Goal: Information Seeking & Learning: Learn about a topic

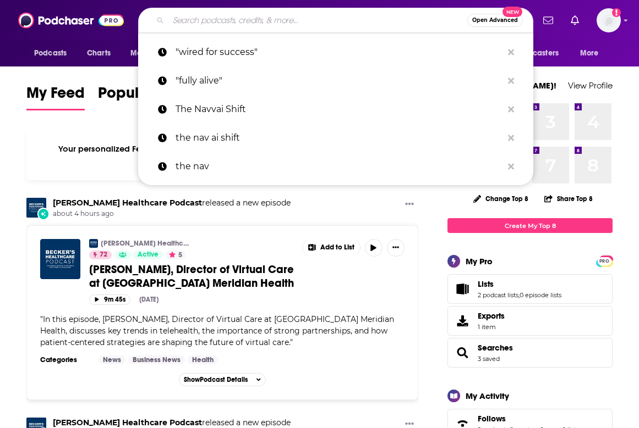
click at [220, 14] on input "Search podcasts, credits, & more..." at bounding box center [317, 21] width 299 height 18
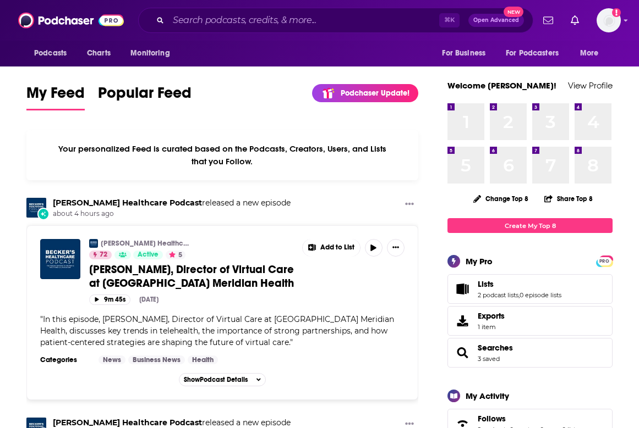
click at [234, 27] on input "Search podcasts, credits, & more..." at bounding box center [303, 21] width 271 height 18
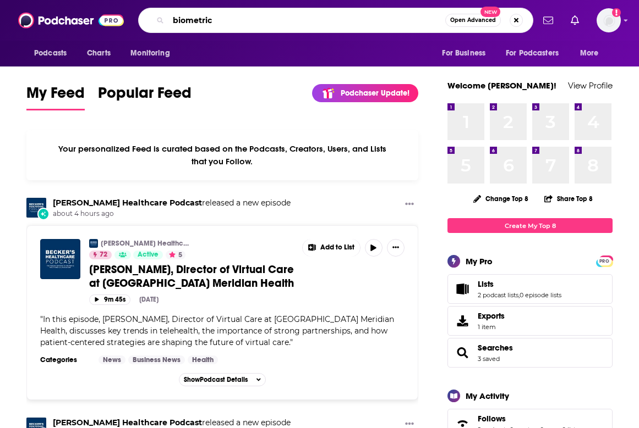
type input "biometric"
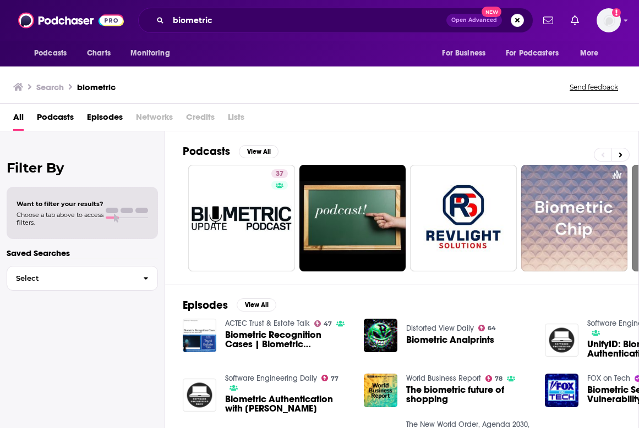
click at [470, 26] on button "Open Advanced New" at bounding box center [474, 20] width 56 height 13
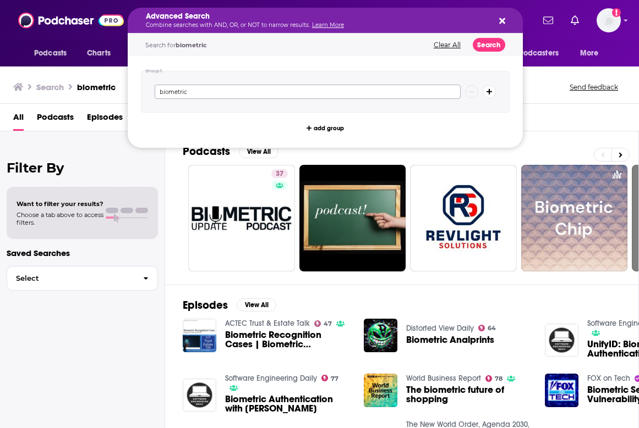
click at [346, 96] on input "biometric" at bounding box center [308, 92] width 306 height 14
click at [559, 122] on div "All Podcasts Episodes Networks Credits Lists" at bounding box center [321, 119] width 617 height 23
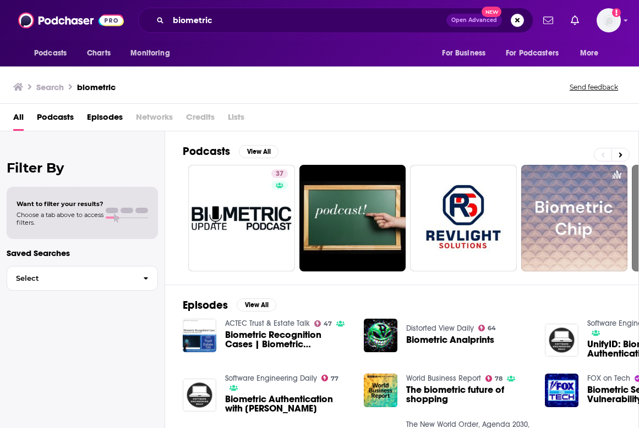
click at [79, 224] on span "Choose a tab above to access filters." at bounding box center [59, 218] width 87 height 15
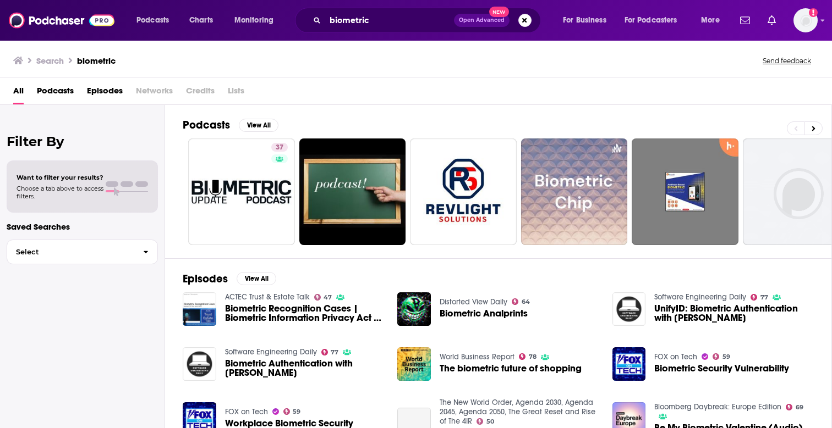
click at [488, 18] on span "Open Advanced" at bounding box center [482, 20] width 46 height 5
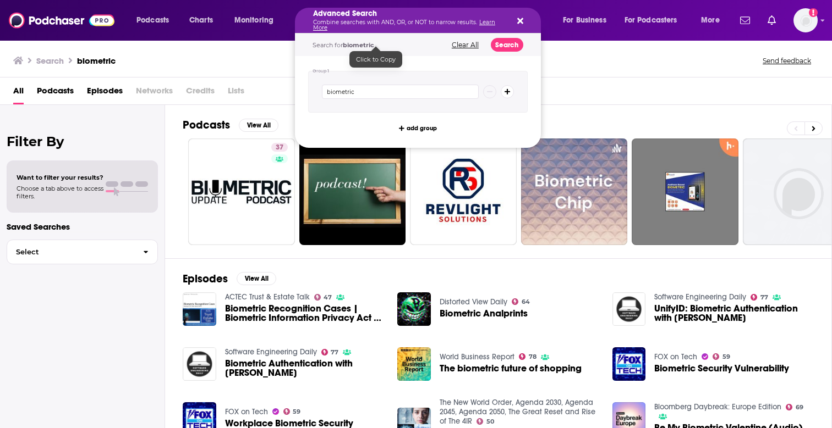
click at [270, 67] on div "Search biometric Send feedback" at bounding box center [413, 60] width 801 height 15
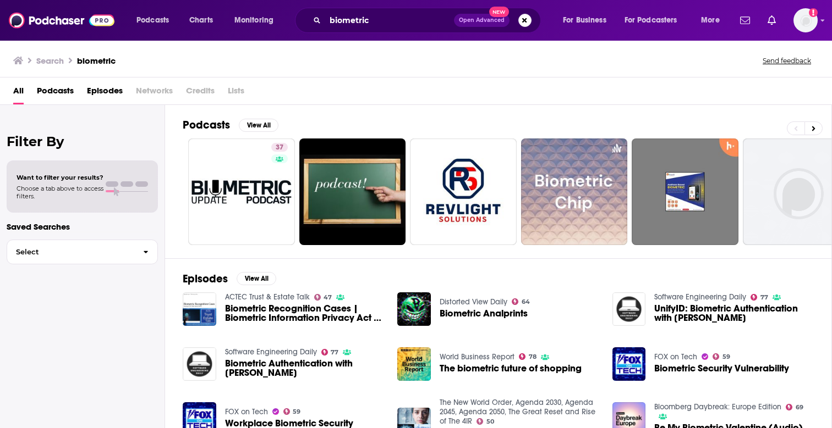
click at [56, 96] on span "Podcasts" at bounding box center [55, 93] width 37 height 23
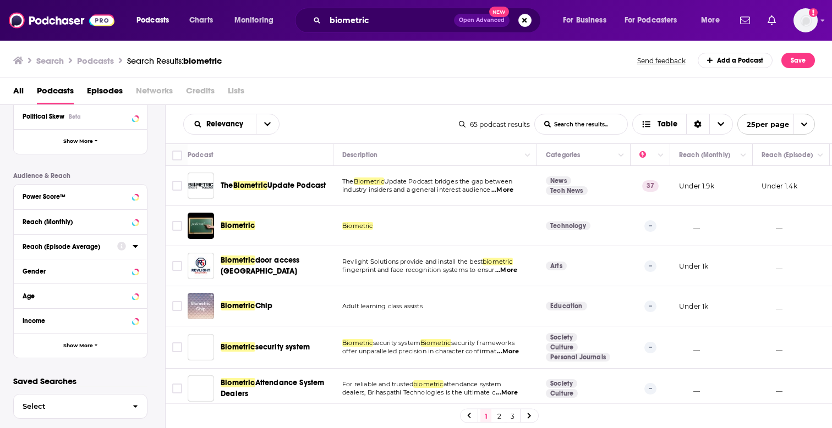
scroll to position [238, 0]
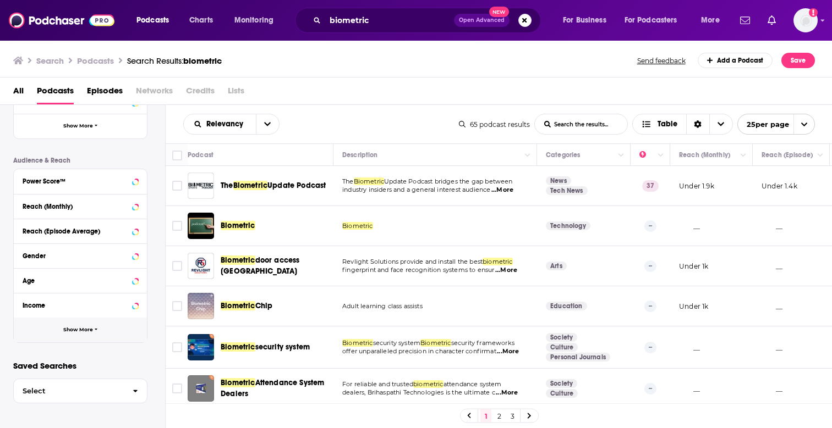
click at [78, 331] on span "Show More" at bounding box center [78, 330] width 30 height 6
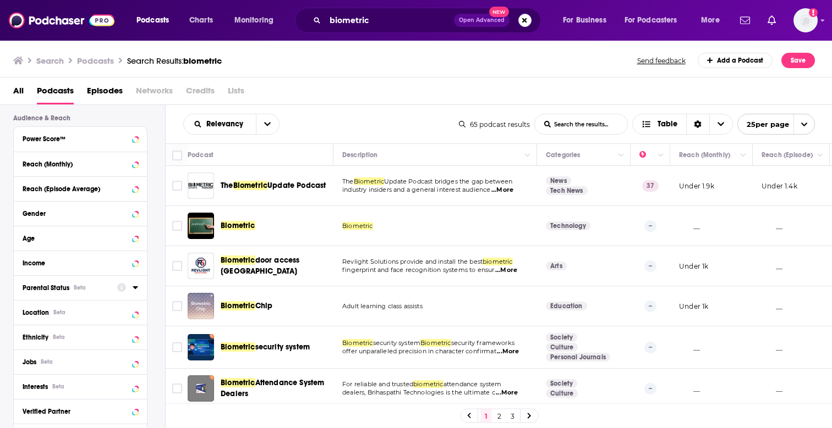
scroll to position [293, 0]
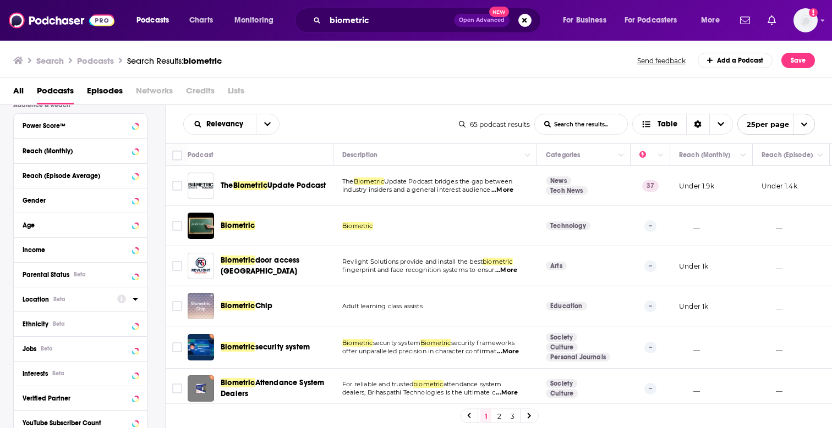
click at [87, 298] on div "Location Beta" at bounding box center [66, 300] width 87 height 8
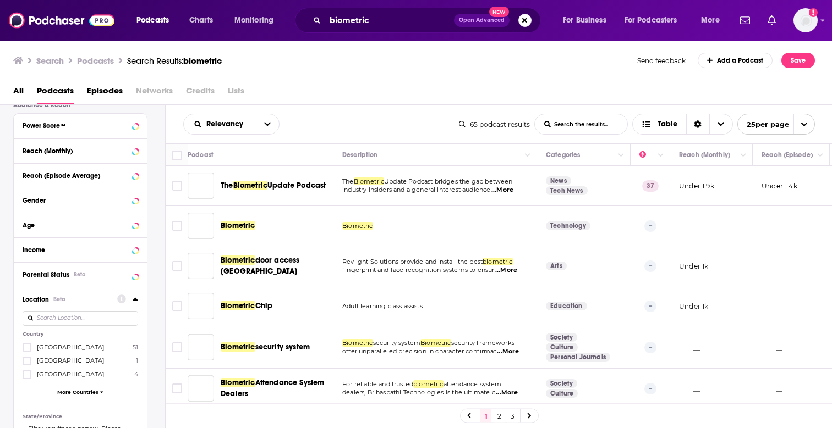
scroll to position [378, 0]
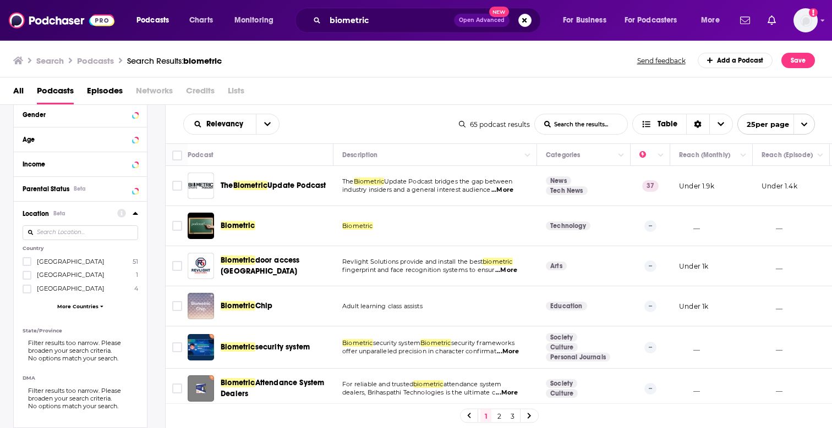
click at [77, 238] on input at bounding box center [80, 232] width 115 height 15
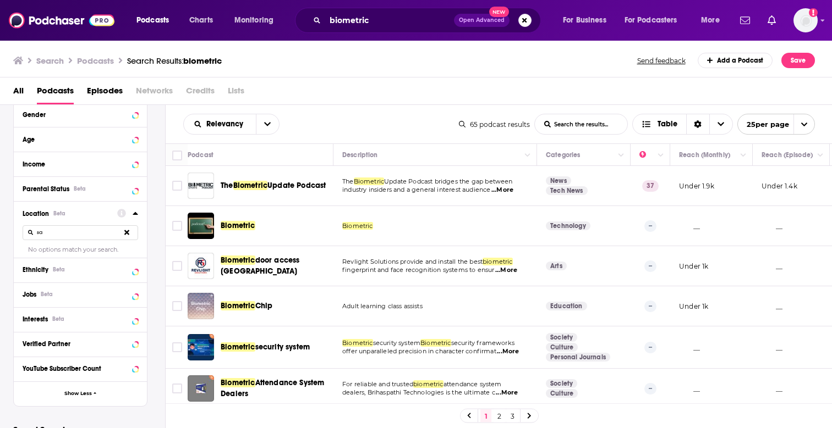
type input "s"
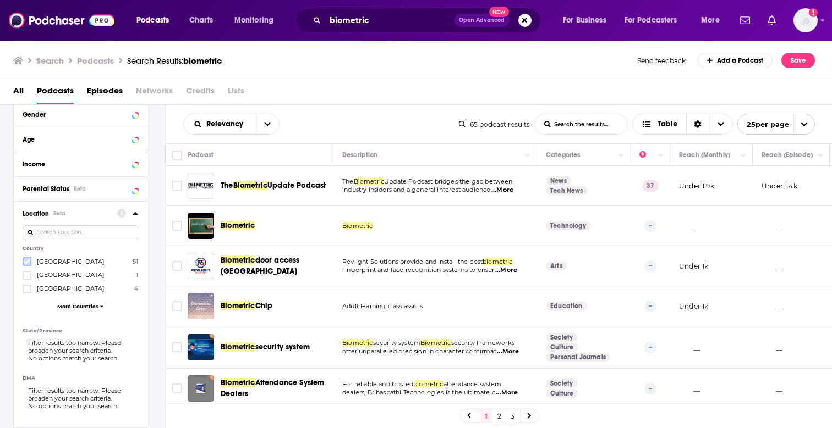
click at [25, 263] on icon at bounding box center [27, 262] width 7 height 5
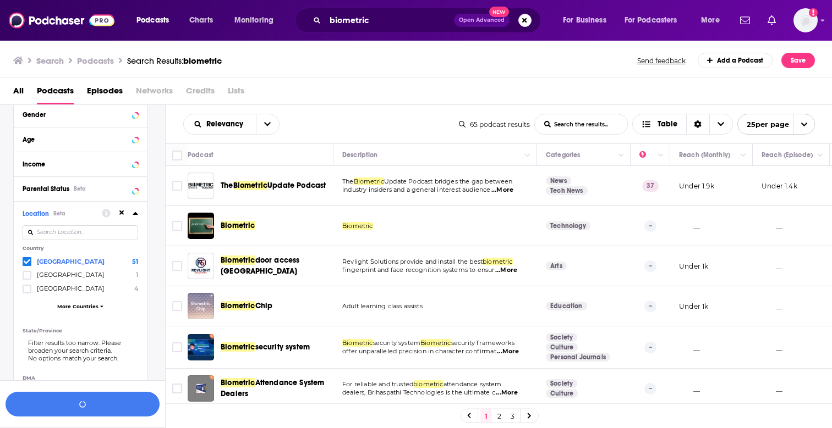
click at [81, 308] on span "More Countries" at bounding box center [77, 307] width 41 height 6
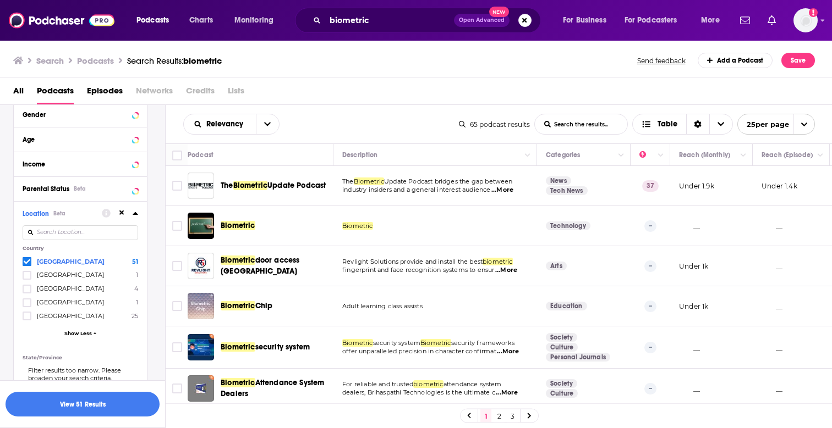
click at [162, 202] on div "Podcast Details Category Active Status Language Has Guests Brand Safety & Suita…" at bounding box center [89, 207] width 152 height 793
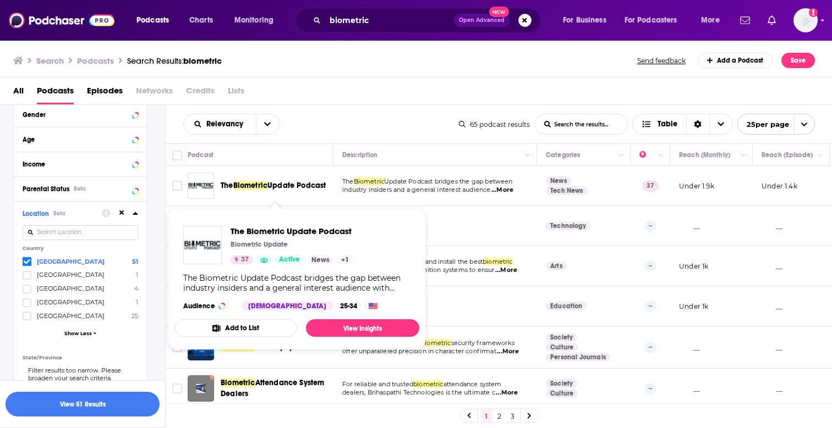
click at [246, 181] on span "Biometric" at bounding box center [250, 185] width 35 height 9
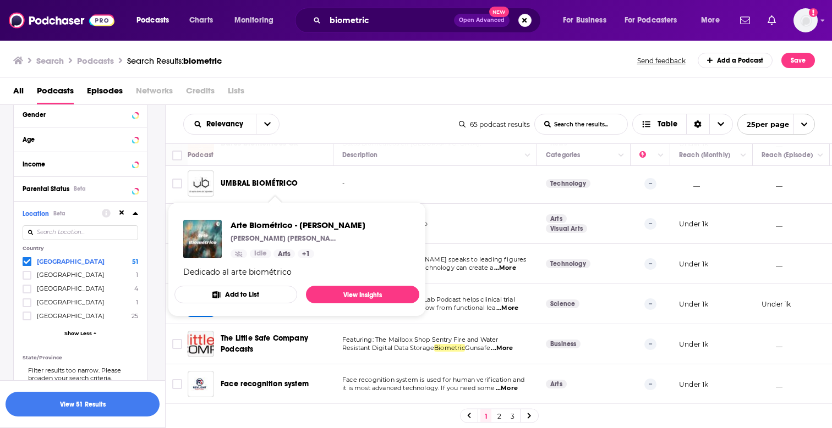
scroll to position [343, 0]
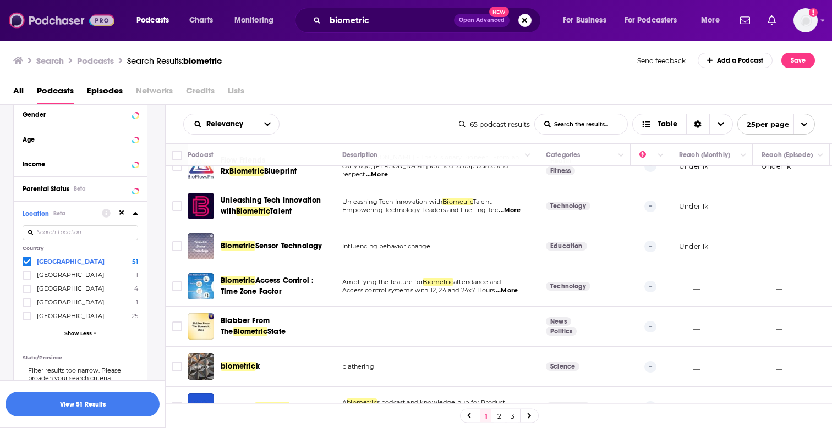
click at [41, 24] on img at bounding box center [62, 20] width 106 height 21
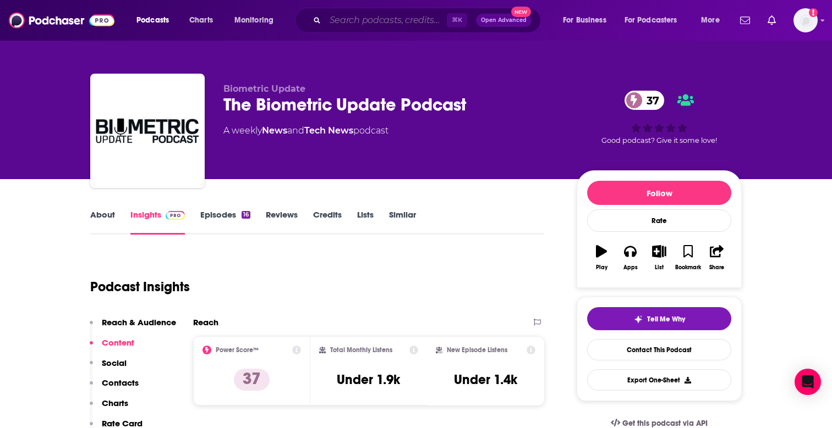
click at [368, 21] on input "Search podcasts, credits, & more..." at bounding box center [386, 21] width 122 height 18
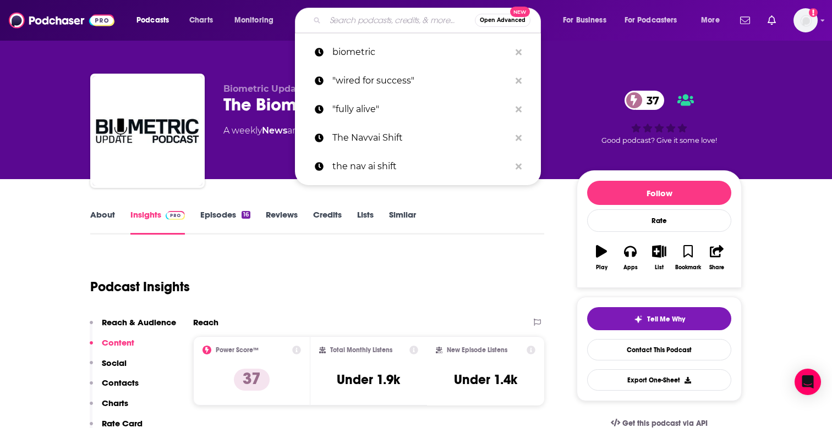
paste input "The Security Podcast of Silicon Valley"
type input "The Security Podcast of Silicon Valley"
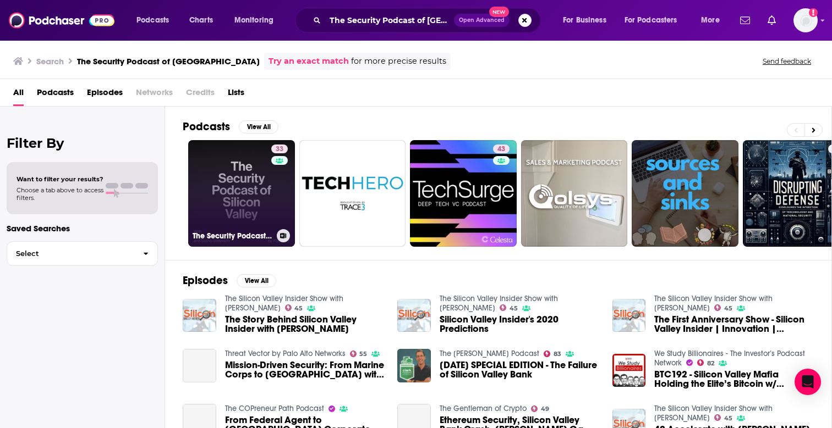
click at [280, 195] on div "33" at bounding box center [280, 187] width 19 height 85
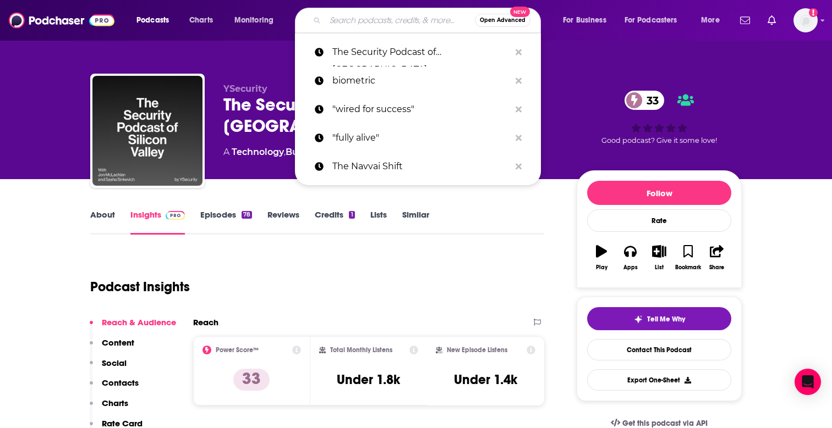
click at [398, 21] on input "Search podcasts, credits, & more..." at bounding box center [400, 21] width 150 height 18
click at [383, 29] on input "Search podcasts, credits, & more..." at bounding box center [400, 21] width 150 height 18
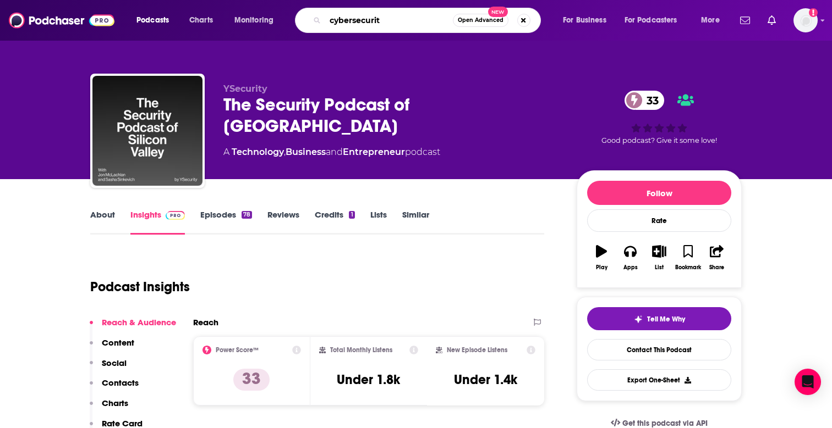
type input "cybersecurity"
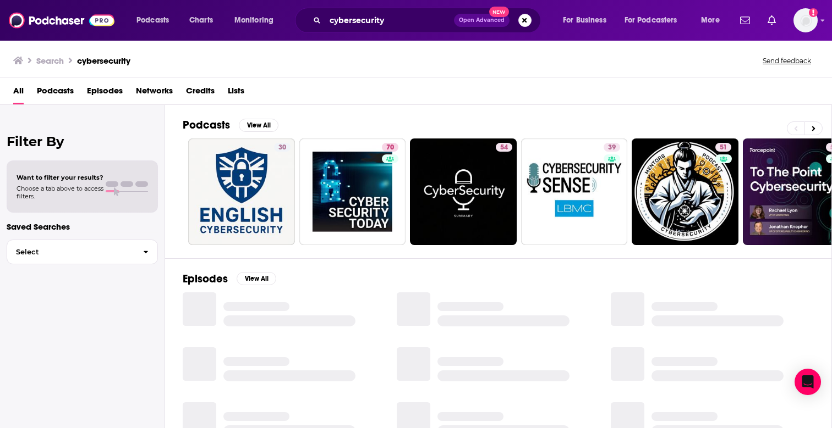
click at [58, 95] on span "Podcasts" at bounding box center [55, 93] width 37 height 23
